Goal: Task Accomplishment & Management: Complete application form

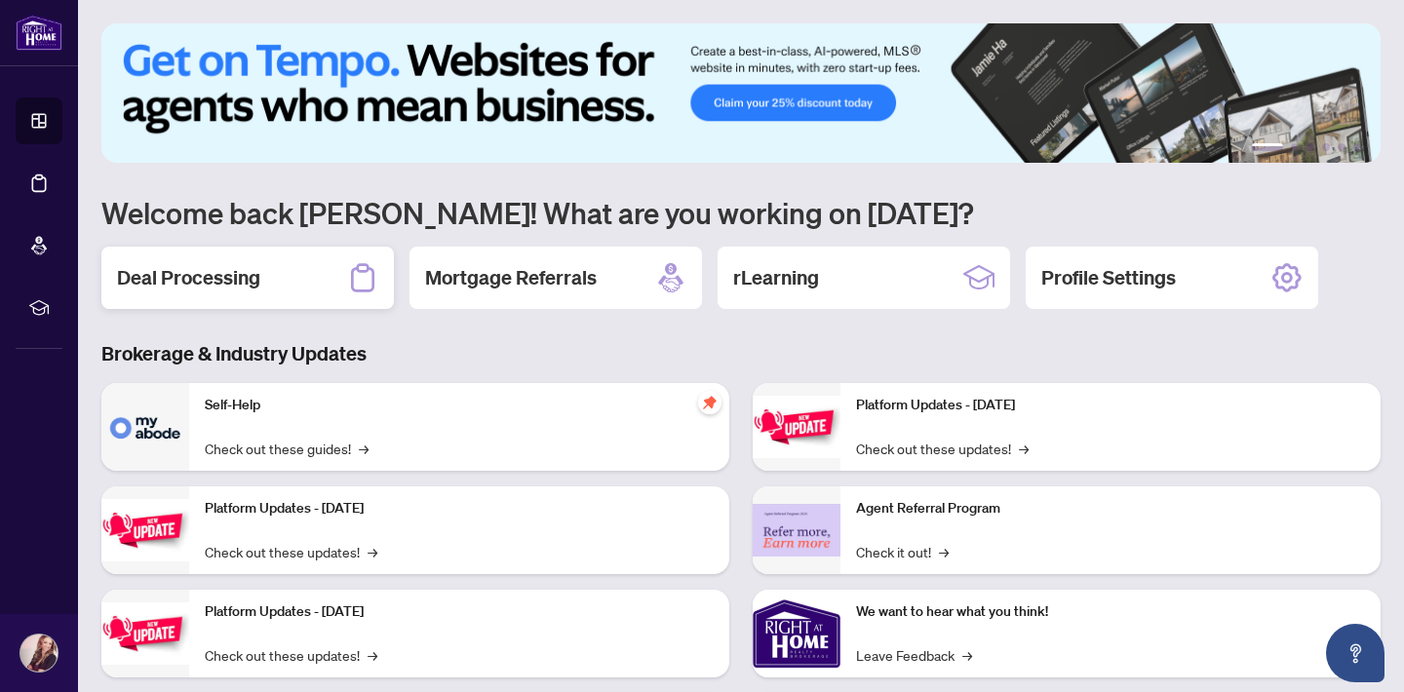
click at [288, 276] on div "Deal Processing" at bounding box center [247, 278] width 292 height 62
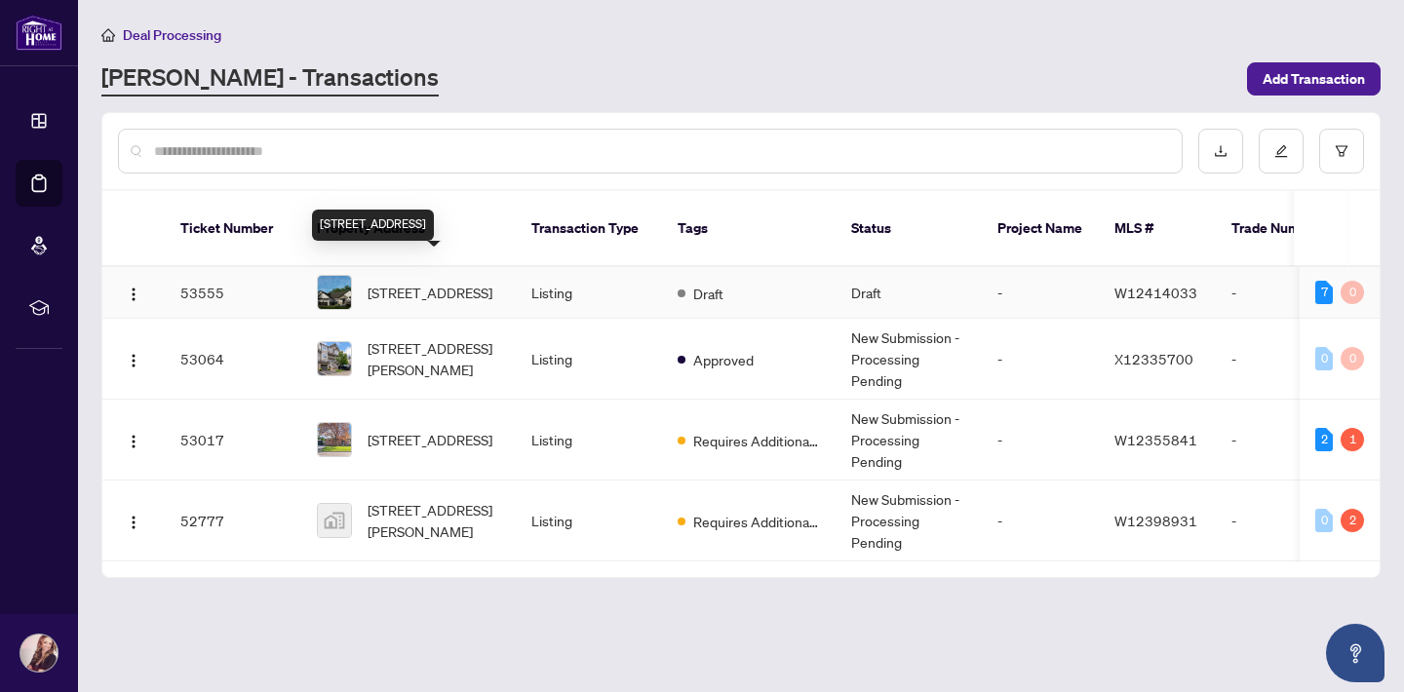
click at [435, 282] on span "[STREET_ADDRESS]" at bounding box center [430, 292] width 125 height 21
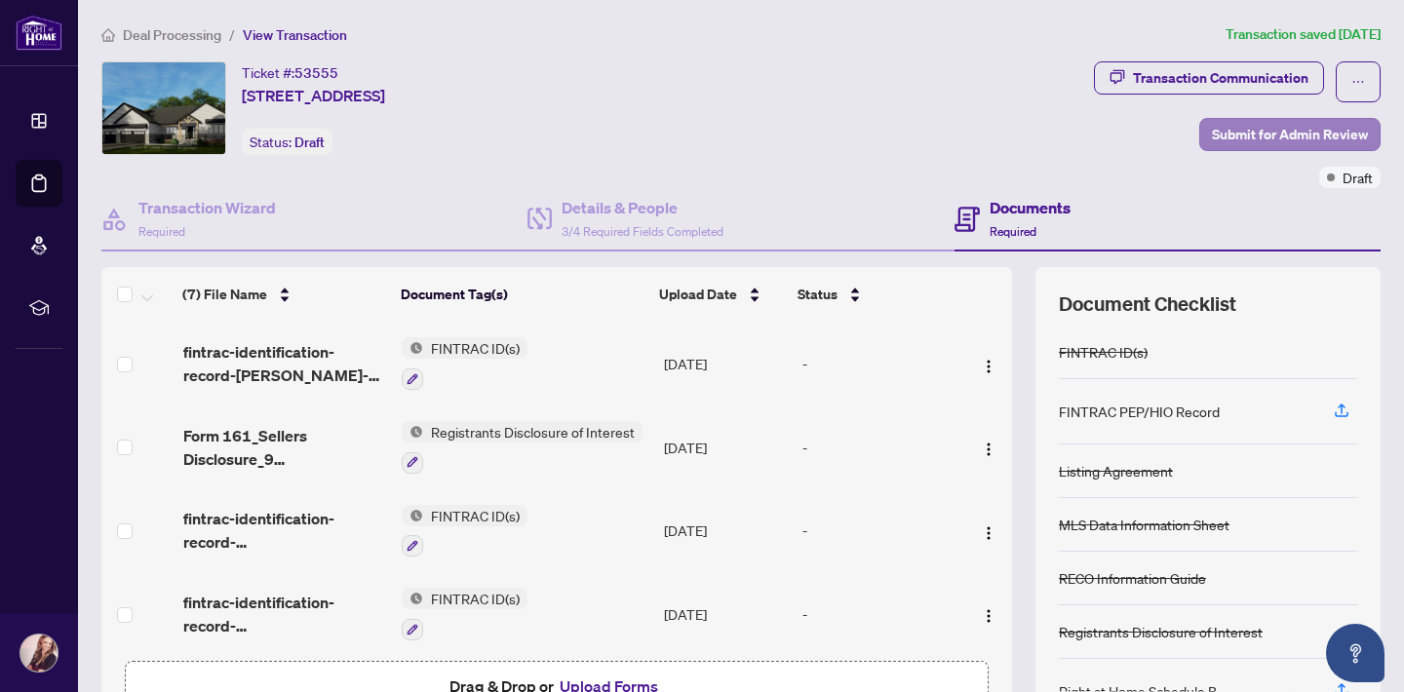
click at [1242, 131] on span "Submit for Admin Review" at bounding box center [1290, 134] width 156 height 31
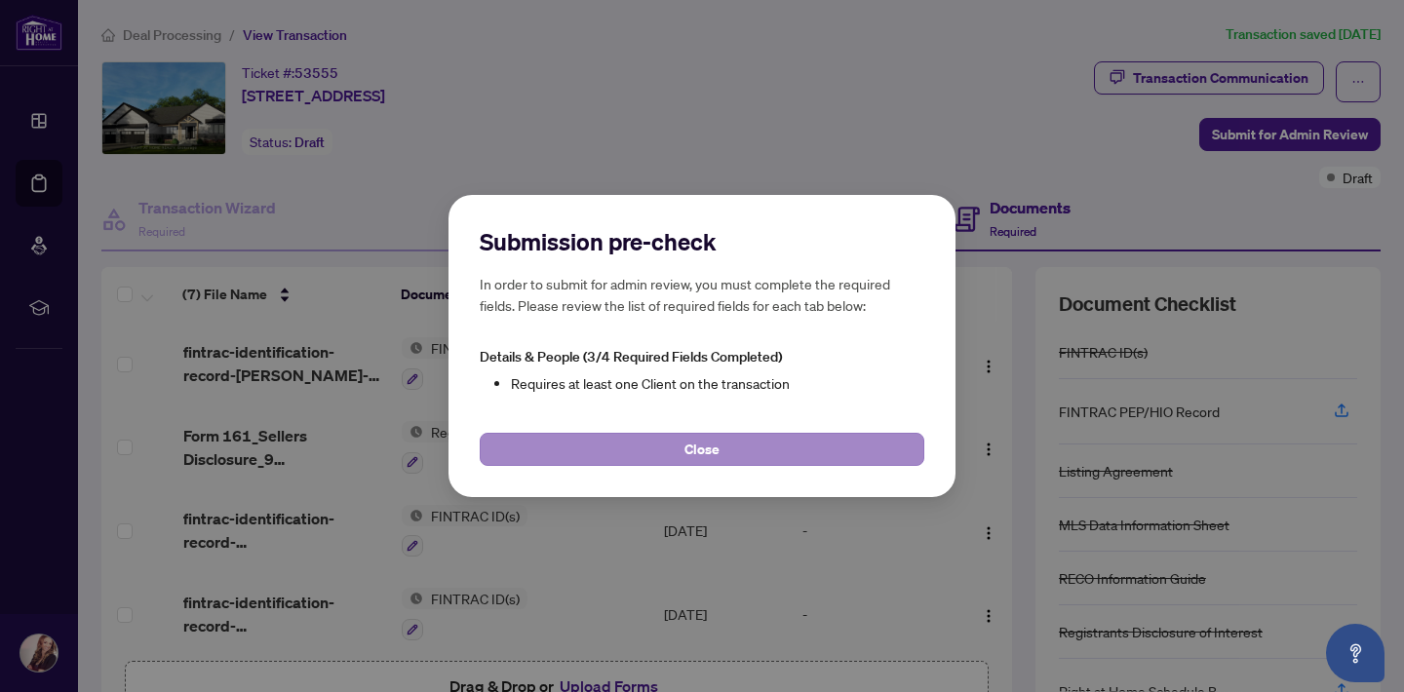
click at [661, 447] on button "Close" at bounding box center [702, 449] width 445 height 33
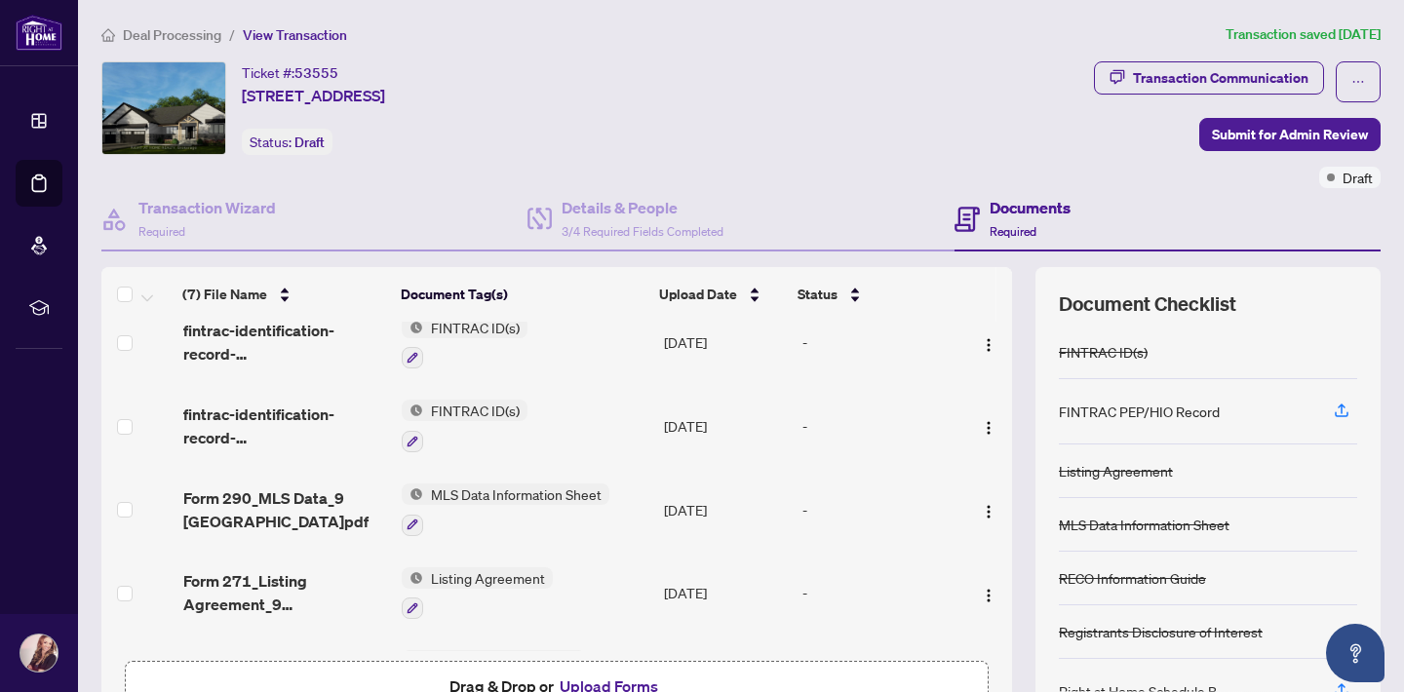
scroll to position [231, 0]
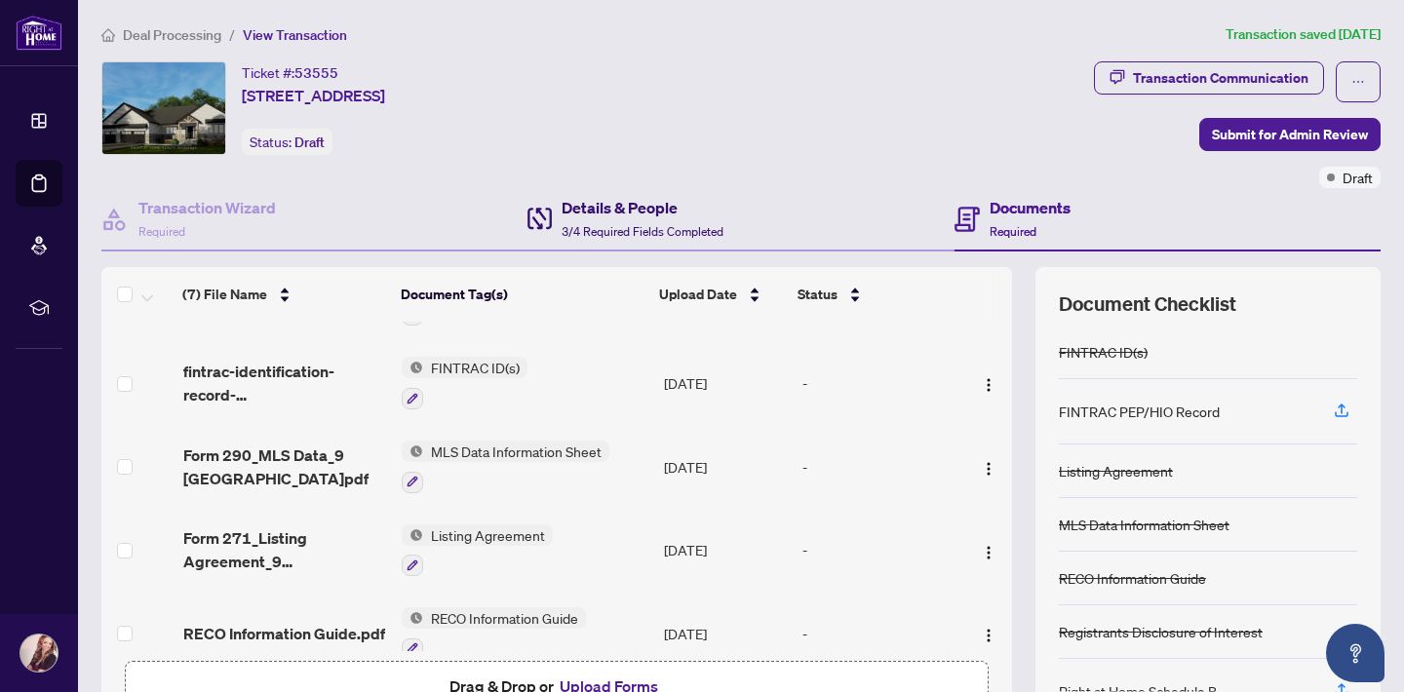
click at [622, 231] on span "3/4 Required Fields Completed" at bounding box center [643, 231] width 162 height 15
